Goal: Navigation & Orientation: Find specific page/section

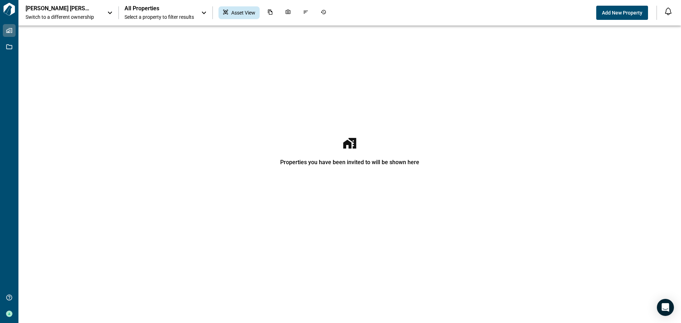
click at [110, 11] on icon at bounding box center [110, 13] width 9 height 9
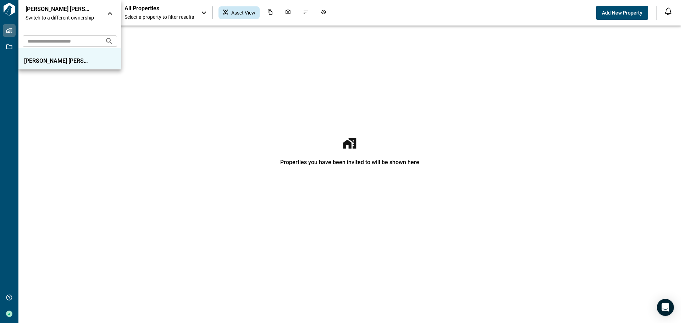
click at [110, 11] on icon at bounding box center [110, 13] width 9 height 9
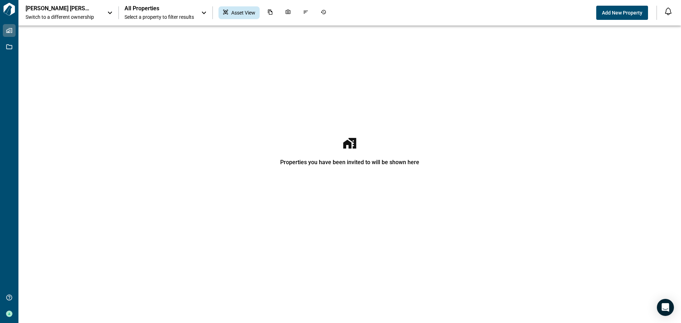
click at [207, 12] on icon at bounding box center [204, 13] width 9 height 9
click at [207, 12] on div at bounding box center [340, 161] width 681 height 323
click at [245, 12] on span "Asset View" at bounding box center [243, 12] width 24 height 7
